Goal: Task Accomplishment & Management: Use online tool/utility

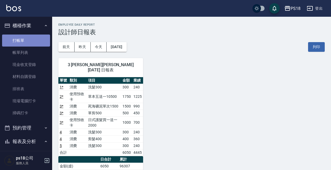
click at [38, 43] on link "打帳單" at bounding box center [26, 40] width 48 height 12
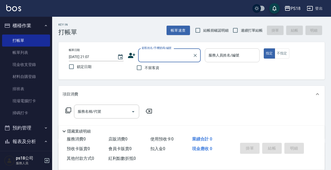
click at [232, 54] on div "服務人員姓名/編號 服務人員姓名/編號" at bounding box center [232, 55] width 55 height 14
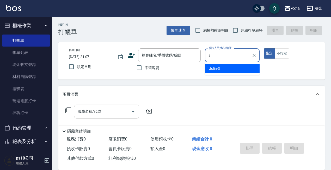
type input "Jolin-3"
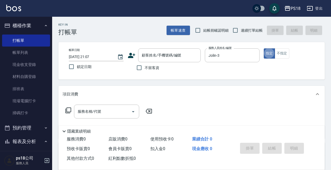
type button "true"
click at [69, 111] on icon at bounding box center [68, 110] width 6 height 6
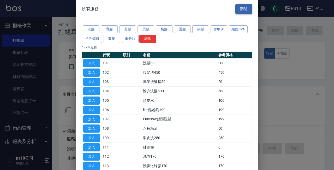
click at [239, 8] on button "關閉" at bounding box center [243, 9] width 17 height 10
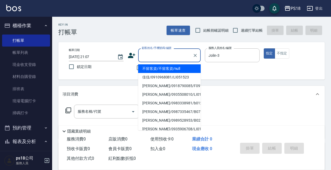
click at [152, 57] on input "顧客姓名/手機號碼/編號" at bounding box center [166, 55] width 50 height 9
type input "＿"
type input "l"
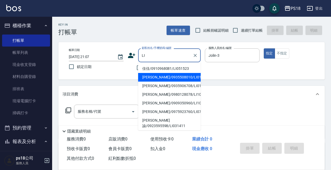
click at [150, 77] on li "[PERSON_NAME]/0935508010/LI012911" at bounding box center [169, 77] width 63 height 9
type input "[PERSON_NAME]/0935508010/LI012911"
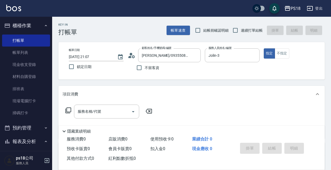
click at [69, 111] on icon at bounding box center [68, 110] width 6 height 6
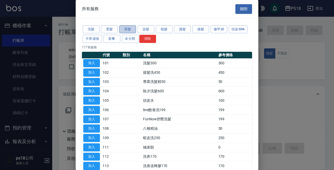
click at [125, 29] on button "剪髮" at bounding box center [127, 29] width 17 height 8
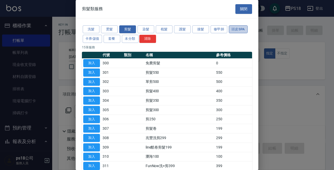
click at [241, 28] on button "頭皮SPA" at bounding box center [238, 29] width 19 height 8
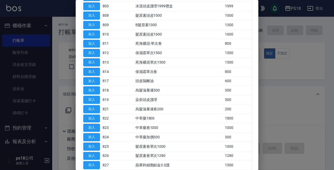
scroll to position [24, 0]
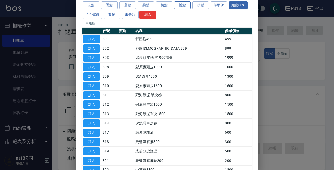
click at [183, 8] on button "護髮" at bounding box center [182, 5] width 17 height 8
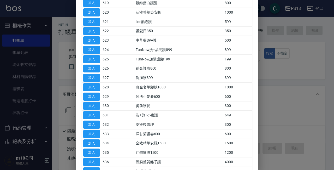
scroll to position [272, 0]
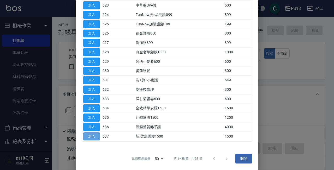
click at [97, 138] on button "加入" at bounding box center [91, 136] width 17 height 8
type input "新.柔漾護髮1500(637)"
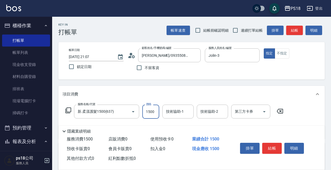
click at [153, 112] on input "1500" at bounding box center [151, 111] width 17 height 14
type input "1275"
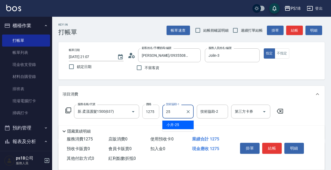
type input "小卉-25"
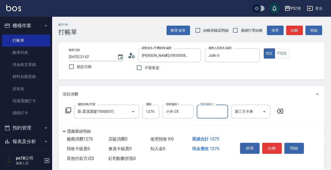
click at [69, 109] on icon at bounding box center [68, 110] width 6 height 6
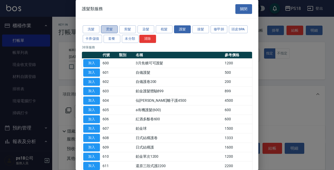
click at [108, 30] on button "燙髮" at bounding box center [109, 29] width 17 height 8
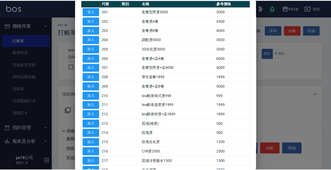
scroll to position [52, 0]
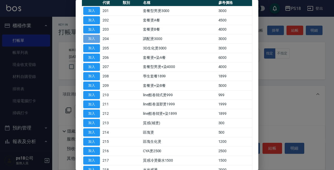
click at [93, 38] on button "加入" at bounding box center [91, 39] width 17 height 8
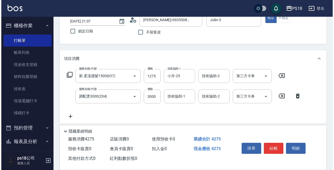
scroll to position [78, 0]
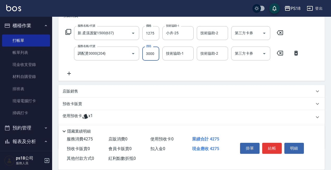
click at [154, 52] on input "3000" at bounding box center [151, 53] width 17 height 14
type input "3800"
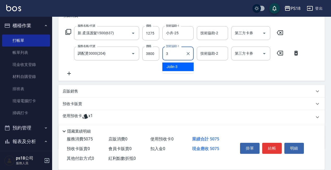
type input "Jolin-3"
click at [68, 31] on icon at bounding box center [68, 32] width 6 height 6
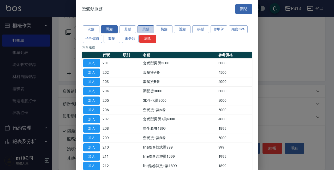
click at [143, 29] on button "染髮" at bounding box center [146, 29] width 17 height 8
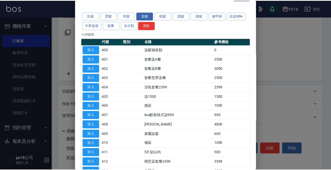
scroll to position [26, 0]
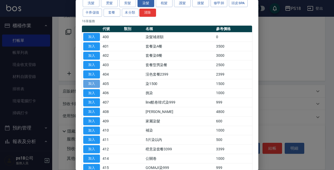
click at [88, 83] on button "加入" at bounding box center [91, 84] width 17 height 8
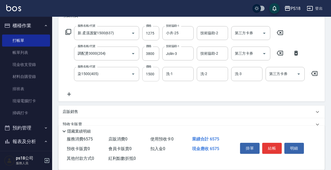
click at [151, 74] on input "1500" at bounding box center [151, 74] width 17 height 14
type input "3800"
type input "小卉-25"
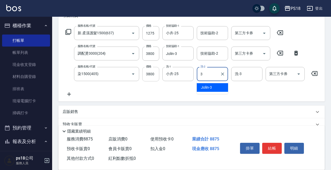
type input "Jolin-3"
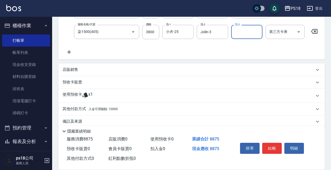
scroll to position [133, 0]
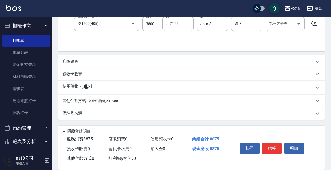
click at [97, 101] on span "入金可用餘額: 10000" at bounding box center [103, 101] width 29 height 4
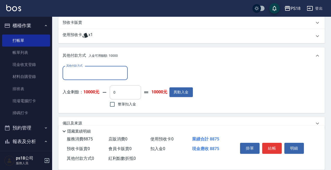
scroll to position [194, 0]
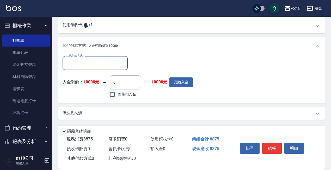
click at [110, 96] on input "整筆扣入金" at bounding box center [112, 94] width 11 height 11
checkbox input "true"
type input "8875"
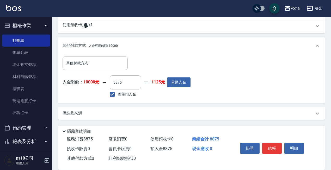
click at [168, 112] on div "備註及來源" at bounding box center [189, 112] width 252 height 5
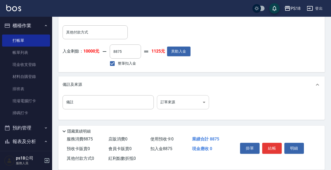
scroll to position [225, 0]
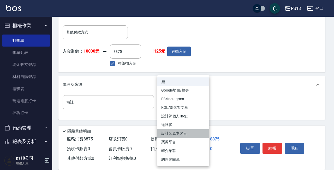
click at [172, 133] on li "設計師原本客人" at bounding box center [183, 133] width 52 height 9
type input "設計師原本客人"
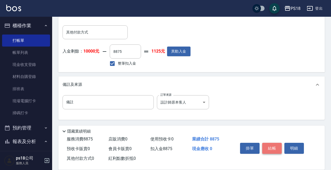
click at [273, 147] on button "結帳" at bounding box center [273, 148] width 20 height 11
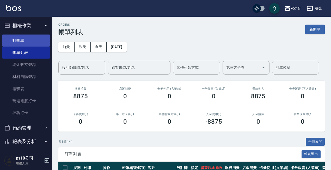
click at [22, 41] on link "打帳單" at bounding box center [26, 40] width 48 height 12
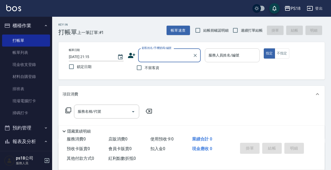
click at [236, 56] on input "服務人員姓名/編號" at bounding box center [233, 55] width 50 height 9
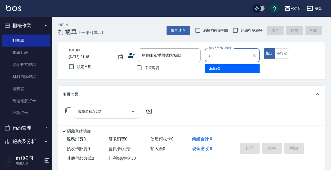
type input "Jolin-3"
type button "true"
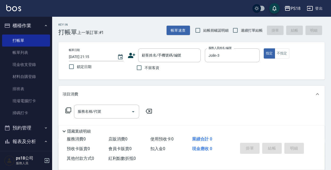
click at [68, 111] on icon at bounding box center [68, 110] width 6 height 6
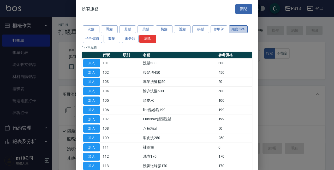
click at [241, 28] on button "頭皮SPA" at bounding box center [238, 29] width 19 height 8
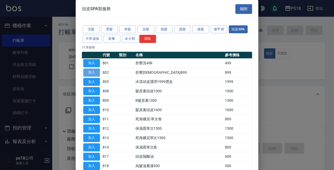
click at [94, 72] on button "加入" at bounding box center [91, 72] width 17 height 8
type input "舒壓洗899(802)"
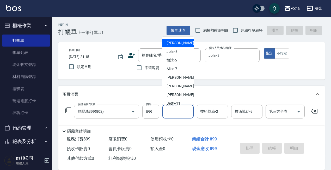
click at [178, 111] on input "技術協助-1" at bounding box center [178, 111] width 27 height 9
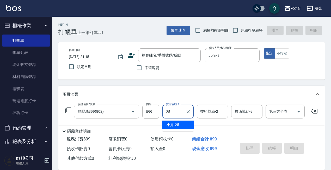
type input "小卉-25"
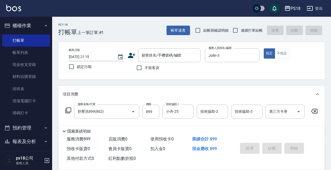
click at [68, 109] on icon at bounding box center [68, 110] width 6 height 6
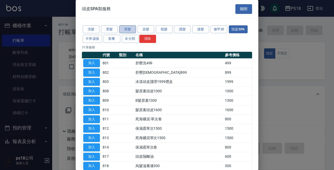
click at [127, 28] on button "剪髮" at bounding box center [127, 29] width 17 height 8
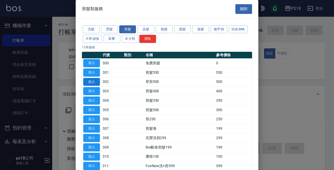
click at [96, 81] on button "加入" at bounding box center [91, 82] width 17 height 8
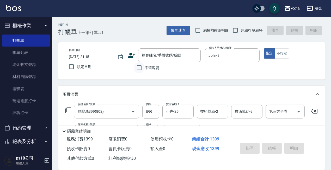
click at [141, 69] on input "不留客資" at bounding box center [139, 67] width 11 height 11
checkbox input "true"
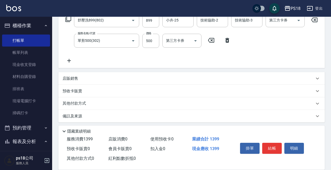
scroll to position [98, 0]
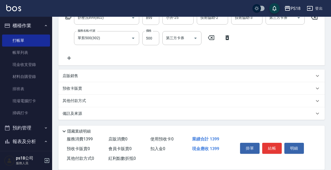
click at [167, 116] on div "備註及來源" at bounding box center [189, 113] width 252 height 5
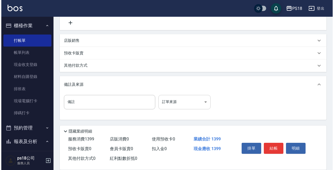
scroll to position [133, 0]
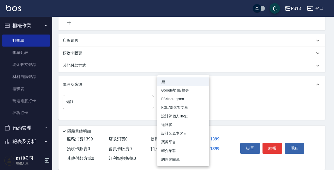
click at [175, 97] on body "PS18 登出 櫃檯作業 打帳單 帳單列表 現金收支登錄 材料自購登錄 排班表 現場電腦打卡 掃碼打卡 預約管理 預約管理 單日預約紀錄 單週預約紀錄 報表及…" at bounding box center [167, 20] width 334 height 299
click at [179, 133] on li "設計師原本客人" at bounding box center [183, 133] width 52 height 9
type input "設計師原本客人"
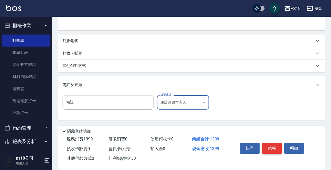
scroll to position [129, 0]
click at [273, 146] on button "結帳" at bounding box center [273, 148] width 20 height 11
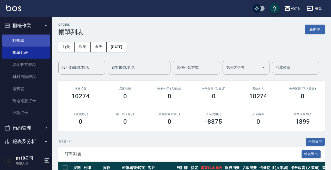
click at [20, 37] on link "打帳單" at bounding box center [26, 40] width 48 height 12
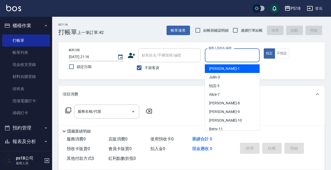
click at [227, 55] on input "服務人員姓名/編號" at bounding box center [233, 55] width 50 height 9
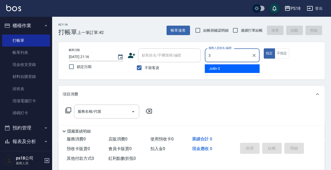
type input "Jolin-3"
type button "true"
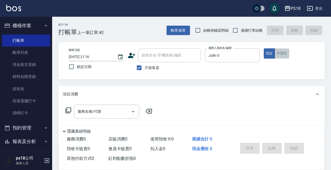
click at [288, 54] on button "不指定" at bounding box center [282, 53] width 15 height 10
click at [69, 109] on icon at bounding box center [68, 110] width 6 height 6
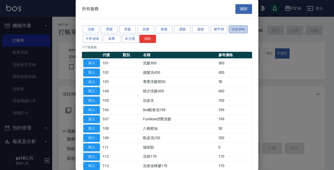
click at [233, 32] on button "頭皮SPA" at bounding box center [238, 29] width 19 height 8
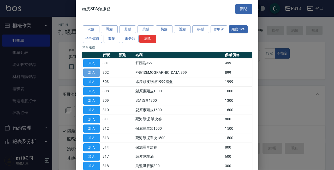
click at [93, 73] on button "加入" at bounding box center [91, 72] width 17 height 8
type input "舒壓洗899(802)"
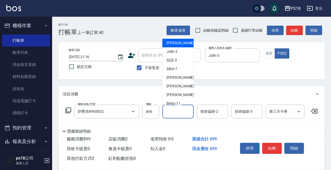
click at [170, 110] on input "技術協助-1" at bounding box center [178, 111] width 27 height 9
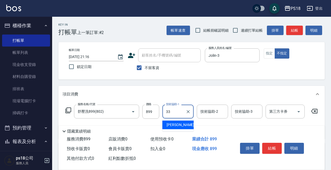
type input "[PERSON_NAME]-33"
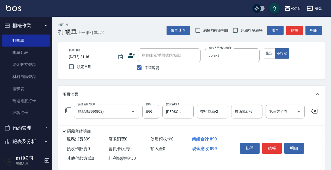
click at [69, 111] on icon at bounding box center [68, 110] width 6 height 6
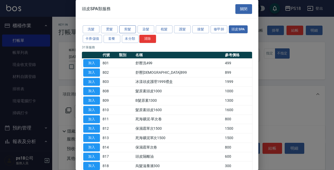
click at [121, 29] on button "剪髮" at bounding box center [127, 29] width 17 height 8
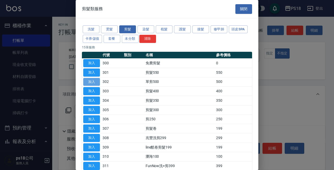
click at [86, 81] on button "加入" at bounding box center [91, 82] width 17 height 8
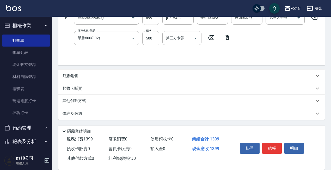
scroll to position [98, 0]
click at [211, 114] on div "備註及來源" at bounding box center [189, 113] width 252 height 5
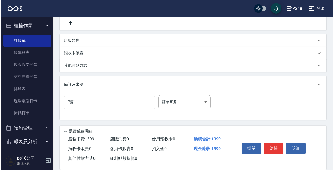
scroll to position [133, 0]
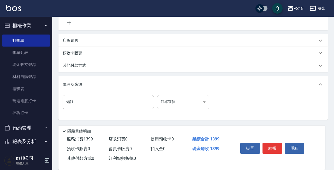
click at [189, 108] on body "PS18 登出 櫃檯作業 打帳單 帳單列表 現金收支登錄 材料自購登錄 排班表 現場電腦打卡 掃碼打卡 預約管理 預約管理 單日預約紀錄 單週預約紀錄 報表及…" at bounding box center [167, 20] width 334 height 299
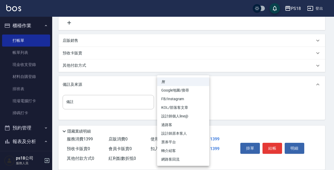
click at [184, 127] on li "過路客" at bounding box center [183, 124] width 52 height 9
type input "過路客"
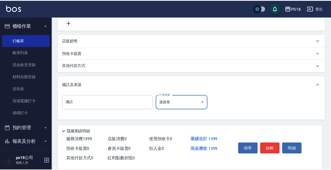
scroll to position [129, 0]
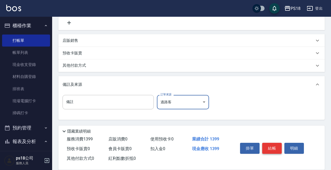
click at [270, 147] on button "結帳" at bounding box center [273, 148] width 20 height 11
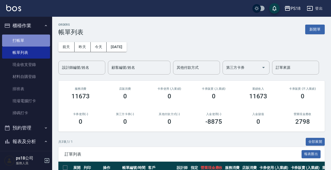
click at [42, 39] on link "打帳單" at bounding box center [26, 40] width 48 height 12
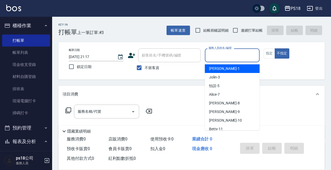
click at [221, 57] on input "服務人員姓名/編號" at bounding box center [233, 55] width 50 height 9
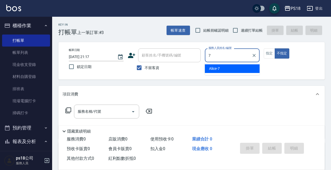
type input "Alice-7"
type button "false"
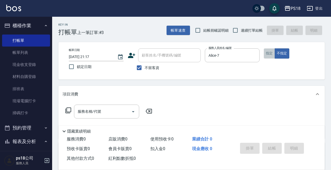
click at [268, 55] on button "指定" at bounding box center [269, 53] width 11 height 10
click at [70, 111] on icon at bounding box center [68, 110] width 6 height 6
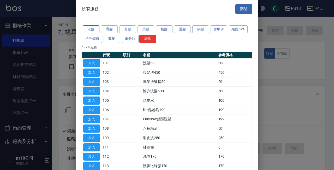
click at [96, 29] on button "洗髮" at bounding box center [91, 29] width 17 height 8
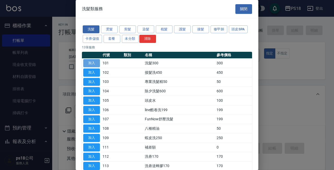
click at [96, 63] on button "加入" at bounding box center [91, 63] width 17 height 8
type input "洗髮300(101)"
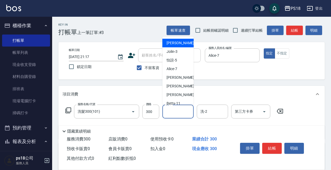
click at [178, 114] on input "洗-1" at bounding box center [178, 111] width 27 height 9
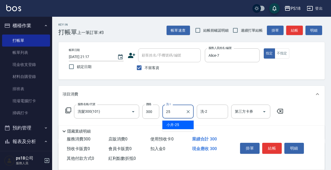
type input "小卉-25"
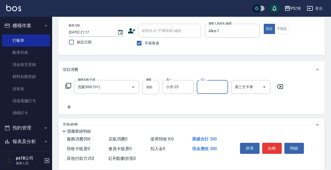
scroll to position [73, 0]
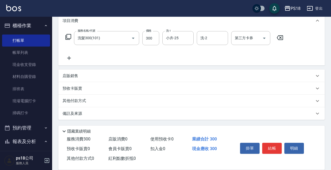
click at [189, 115] on div "備註及來源" at bounding box center [189, 113] width 252 height 5
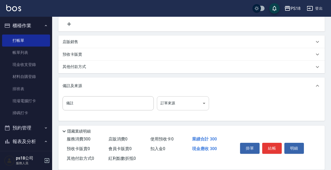
scroll to position [108, 0]
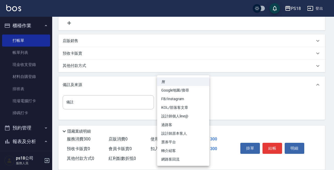
click at [189, 106] on body "PS18 登出 櫃檯作業 打帳單 帳單列表 現金收支登錄 材料自購登錄 排班表 現場電腦打卡 掃碼打卡 預約管理 預約管理 單日預約紀錄 單週預約紀錄 報表及…" at bounding box center [167, 31] width 334 height 278
click at [170, 133] on li "設計師原本客人" at bounding box center [183, 133] width 52 height 9
type input "設計師原本客人"
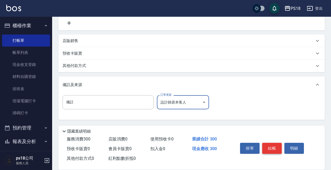
click at [274, 147] on button "結帳" at bounding box center [273, 148] width 20 height 11
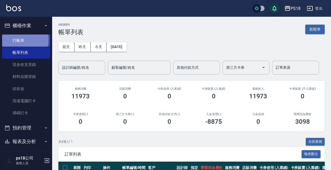
click at [17, 39] on link "打帳單" at bounding box center [26, 40] width 48 height 12
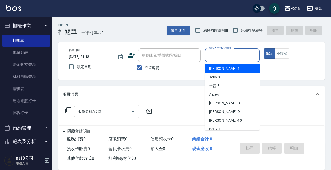
click at [240, 55] on input "服務人員姓名/編號" at bounding box center [233, 55] width 50 height 9
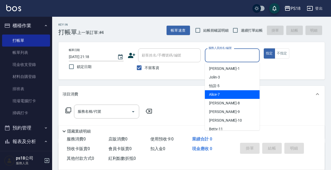
click at [215, 96] on span "Alice -7" at bounding box center [214, 94] width 11 height 5
type input "Alice-7"
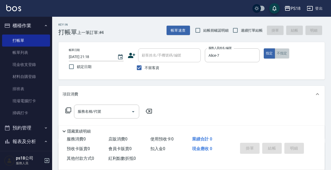
click at [277, 55] on button "不指定" at bounding box center [282, 53] width 15 height 10
click at [68, 109] on icon at bounding box center [68, 110] width 6 height 6
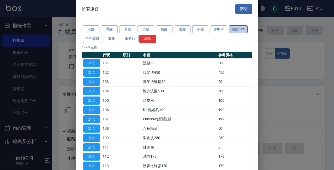
click at [235, 30] on button "頭皮SPA" at bounding box center [238, 29] width 19 height 8
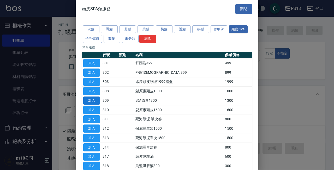
click at [93, 99] on button "加入" at bounding box center [91, 100] width 17 height 8
type input "B髮原素1300(809)"
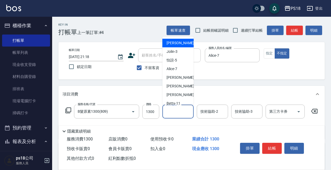
drag, startPoint x: 174, startPoint y: 114, endPoint x: 167, endPoint y: 116, distance: 7.4
click at [174, 113] on input "技術協助-1" at bounding box center [178, 111] width 27 height 9
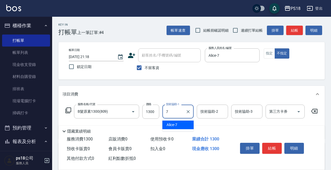
type input "Alice-7"
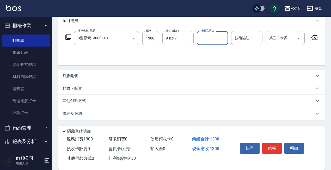
scroll to position [78, 0]
click at [166, 113] on div "備註及來源" at bounding box center [189, 113] width 252 height 5
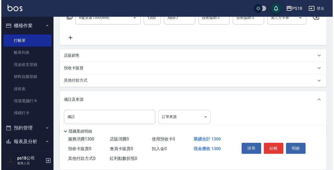
scroll to position [113, 0]
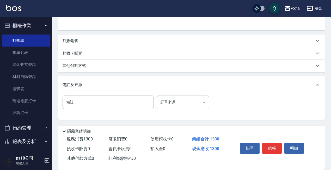
click at [179, 101] on body "PS18 登出 櫃檯作業 打帳單 帳單列表 現金收支登錄 材料自購登錄 排班表 現場電腦打卡 掃碼打卡 預約管理 預約管理 單日預約紀錄 單週預約紀錄 報表及…" at bounding box center [165, 31] width 331 height 278
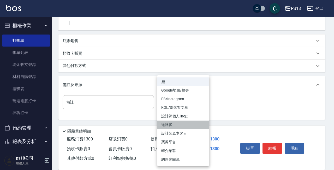
click at [171, 124] on li "過路客" at bounding box center [183, 124] width 52 height 9
type input "過路客"
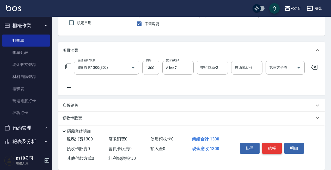
scroll to position [52, 0]
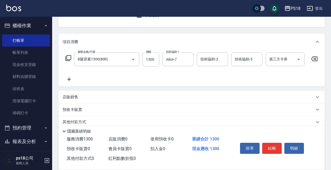
drag, startPoint x: 269, startPoint y: 143, endPoint x: 222, endPoint y: 157, distance: 49.1
click at [269, 143] on button "結帳" at bounding box center [273, 148] width 20 height 11
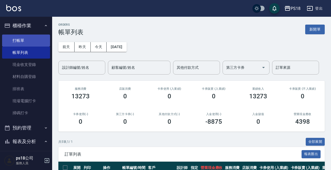
click at [13, 39] on link "打帳單" at bounding box center [26, 40] width 48 height 12
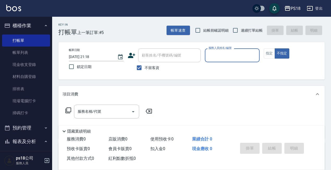
scroll to position [52, 0]
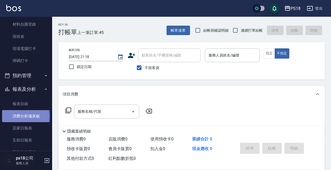
click at [25, 116] on link "消費分析儀表板" at bounding box center [26, 116] width 48 height 12
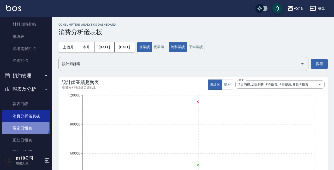
click at [24, 126] on link "店家日報表" at bounding box center [26, 128] width 48 height 12
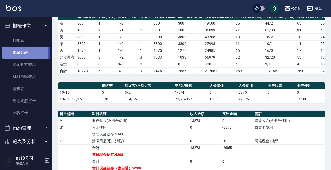
click at [23, 52] on link "帳單列表" at bounding box center [26, 52] width 48 height 12
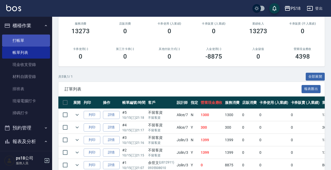
scroll to position [52, 0]
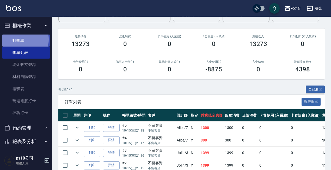
click at [22, 39] on link "打帳單" at bounding box center [26, 40] width 48 height 12
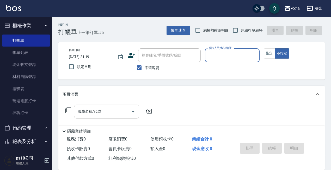
drag, startPoint x: 235, startPoint y: 52, endPoint x: 240, endPoint y: 55, distance: 5.6
click at [236, 53] on input "服務人員姓名/編號" at bounding box center [233, 55] width 50 height 9
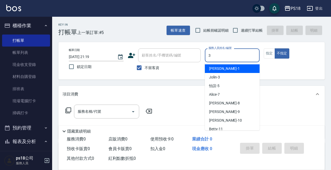
type input "Jolin-3"
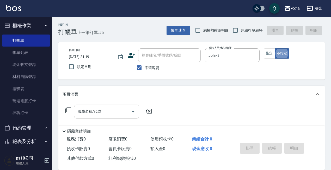
type button "false"
click at [84, 108] on input "服務名稱/代號" at bounding box center [102, 111] width 53 height 9
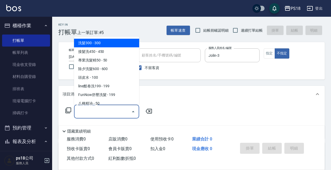
click at [84, 43] on span "洗髮300 - 300" at bounding box center [106, 43] width 65 height 9
type input "洗髮300(101)"
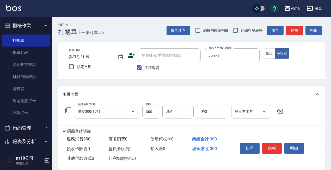
click at [69, 108] on icon at bounding box center [68, 110] width 6 height 6
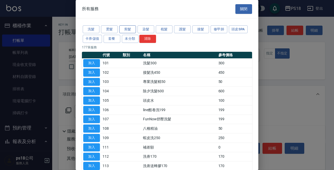
click at [128, 30] on button "剪髮" at bounding box center [127, 29] width 17 height 8
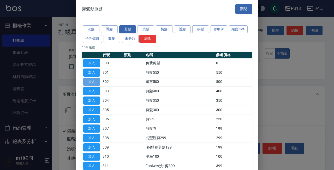
click at [89, 80] on button "加入" at bounding box center [91, 82] width 17 height 8
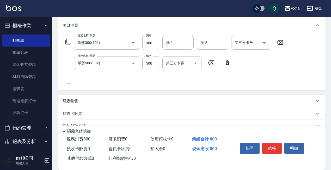
scroll to position [78, 0]
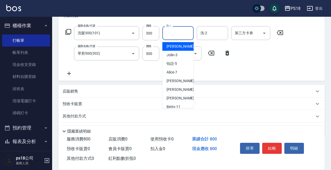
click at [175, 33] on input "洗-1" at bounding box center [178, 32] width 27 height 9
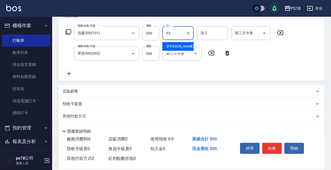
type input "[PERSON_NAME]-33"
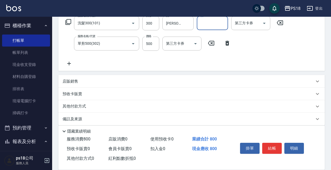
scroll to position [94, 0]
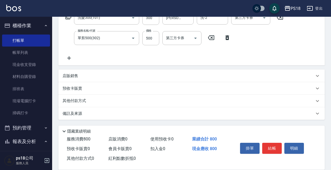
click at [139, 115] on div "備註及來源" at bounding box center [189, 113] width 252 height 5
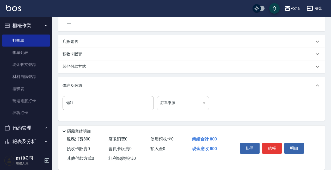
scroll to position [129, 0]
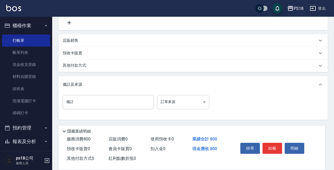
click at [162, 100] on body "PS18 登出 櫃檯作業 打帳單 帳單列表 現金收支登錄 材料自購登錄 排班表 現場電腦打卡 掃碼打卡 預約管理 預約管理 單日預約紀錄 單週預約紀錄 報表及…" at bounding box center [167, 20] width 334 height 299
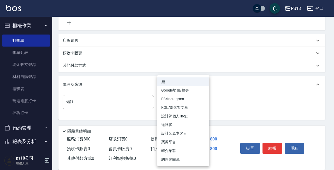
click at [176, 132] on li "設計師原本客人" at bounding box center [183, 133] width 52 height 9
type input "設計師原本客人"
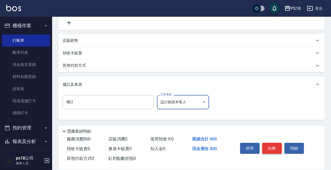
click at [272, 146] on button "結帳" at bounding box center [273, 148] width 20 height 11
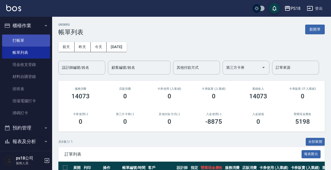
click at [38, 36] on link "打帳單" at bounding box center [26, 40] width 48 height 12
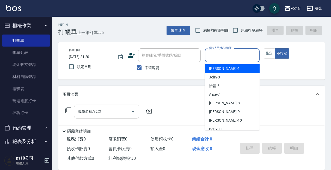
click at [226, 54] on input "服務人員姓名/編號" at bounding box center [233, 55] width 50 height 9
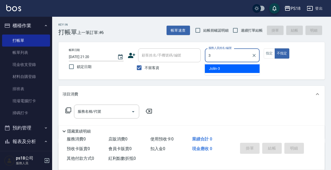
type input "Jolin-3"
type button "false"
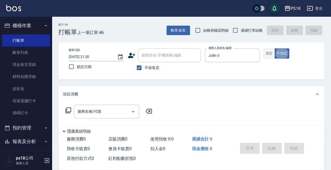
click at [268, 52] on button "指定" at bounding box center [269, 53] width 11 height 10
click at [69, 110] on icon at bounding box center [68, 110] width 6 height 6
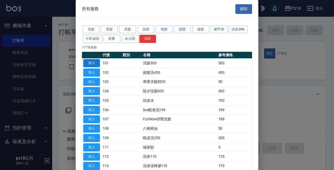
click at [89, 61] on button "加入" at bounding box center [91, 63] width 17 height 8
type input "洗髮300(101)"
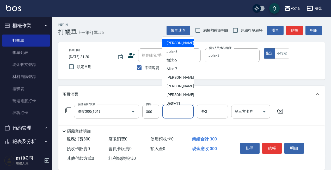
click at [176, 110] on input "洗-1" at bounding box center [178, 111] width 27 height 9
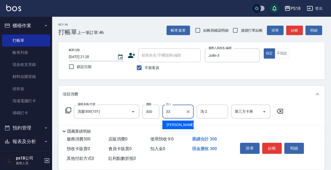
type input "[PERSON_NAME]-33"
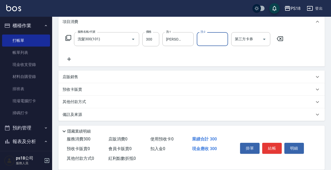
scroll to position [73, 0]
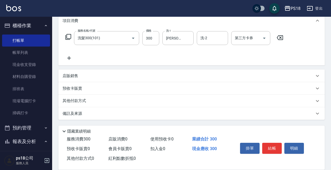
click at [187, 112] on div "備註及來源" at bounding box center [189, 113] width 252 height 5
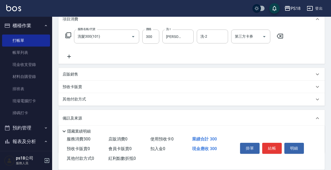
scroll to position [108, 0]
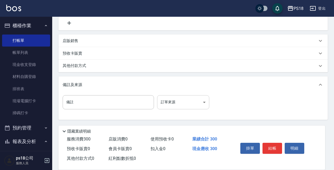
click at [195, 107] on body "PS18 登出 櫃檯作業 打帳單 帳單列表 現金收支登錄 材料自購登錄 排班表 現場電腦打卡 掃碼打卡 預約管理 預約管理 單日預約紀錄 單週預約紀錄 報表及…" at bounding box center [167, 31] width 334 height 278
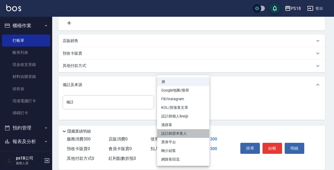
click at [180, 134] on li "設計師原本客人" at bounding box center [183, 133] width 52 height 9
type input "設計師原本客人"
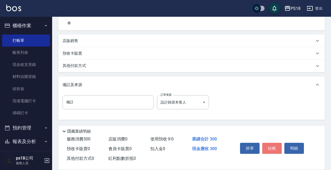
click at [269, 143] on button "結帳" at bounding box center [273, 148] width 20 height 11
